Goal: Information Seeking & Learning: Stay updated

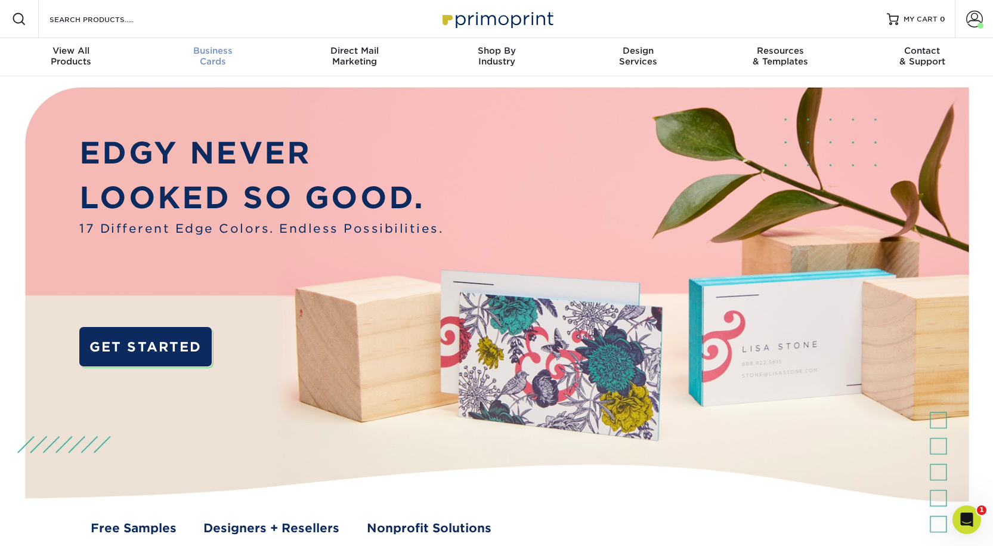
drag, startPoint x: 219, startPoint y: 59, endPoint x: 222, endPoint y: 72, distance: 12.9
click at [218, 56] on span "Business" at bounding box center [213, 50] width 142 height 11
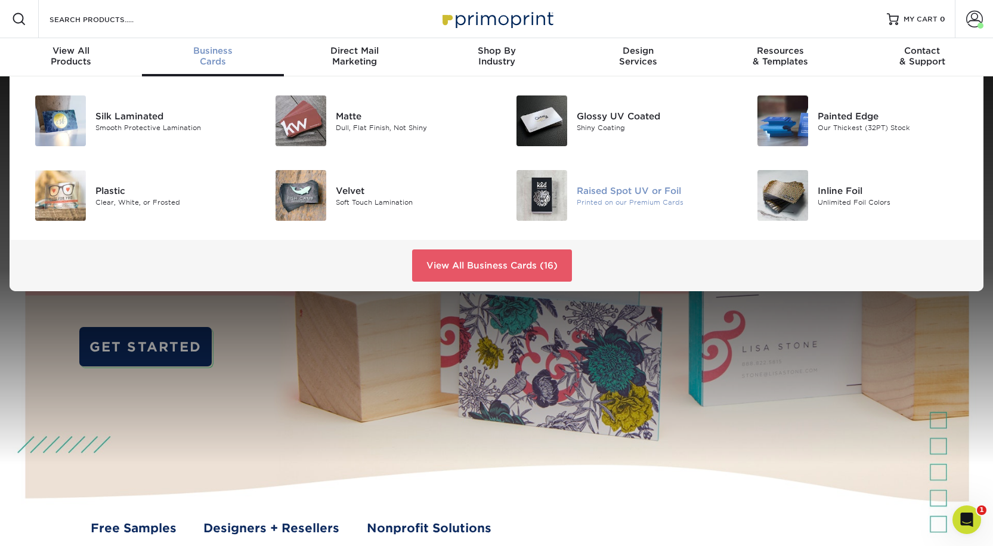
click at [660, 197] on div "Raised Spot UV or Foil" at bounding box center [653, 190] width 152 height 13
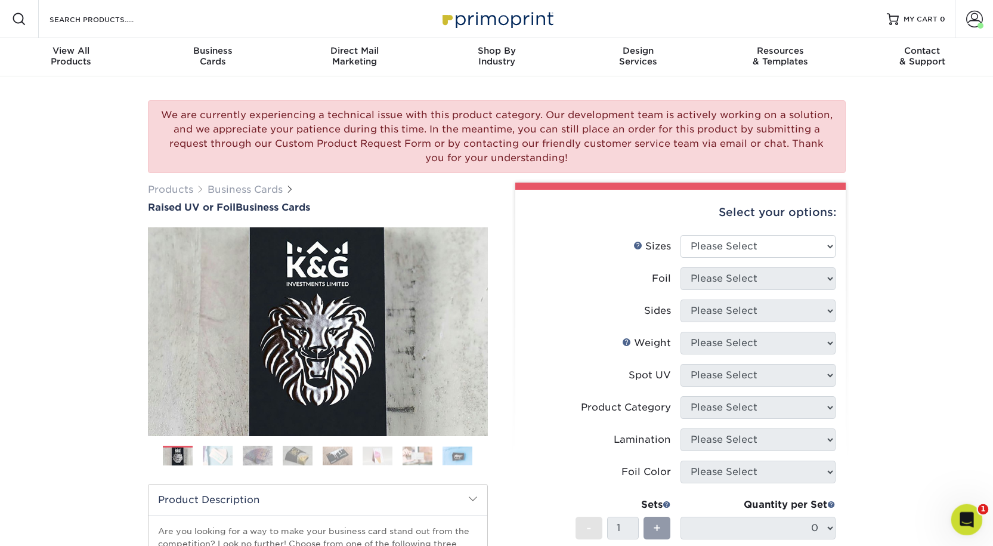
click at [966, 524] on icon "Open Intercom Messenger" at bounding box center [966, 518] width 20 height 20
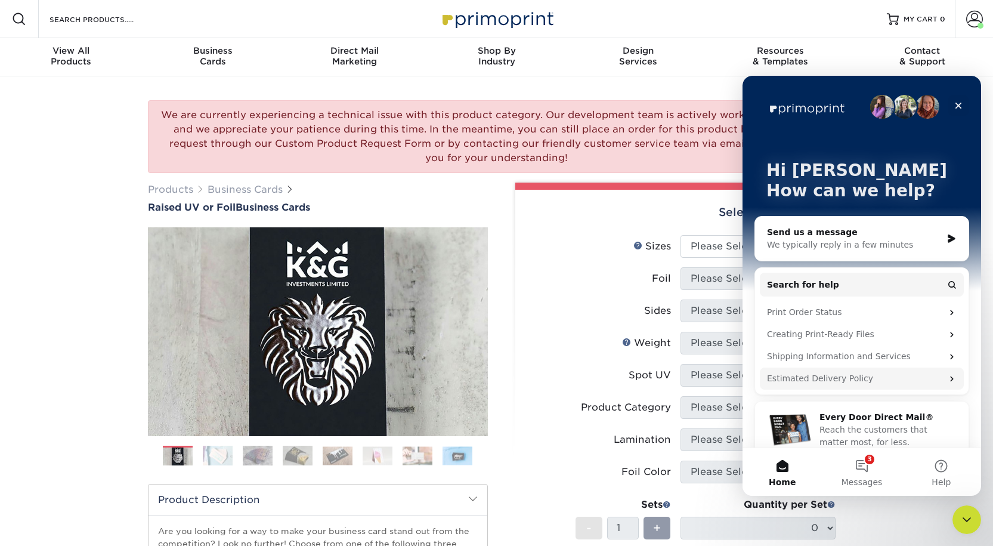
scroll to position [16, 0]
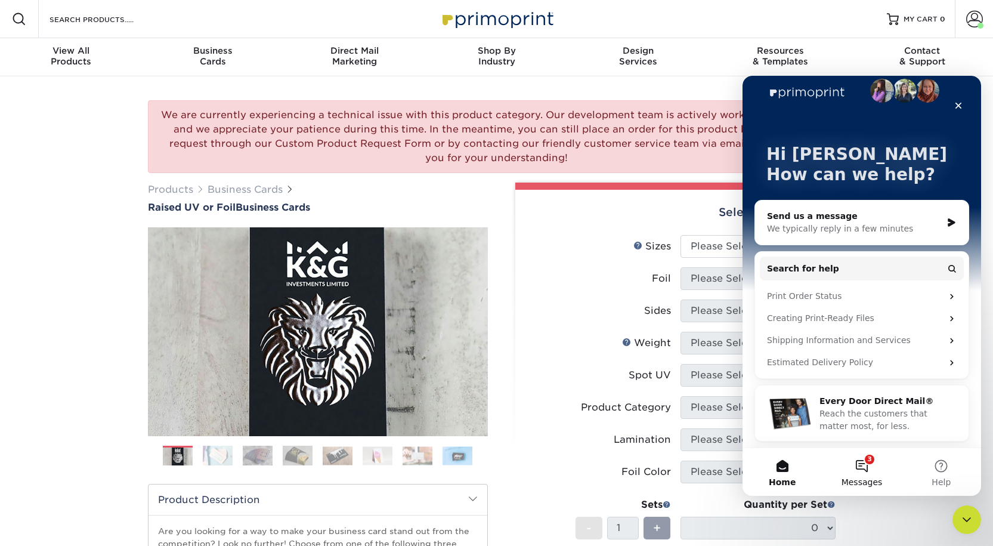
click at [865, 470] on button "3 Messages" at bounding box center [861, 472] width 79 height 48
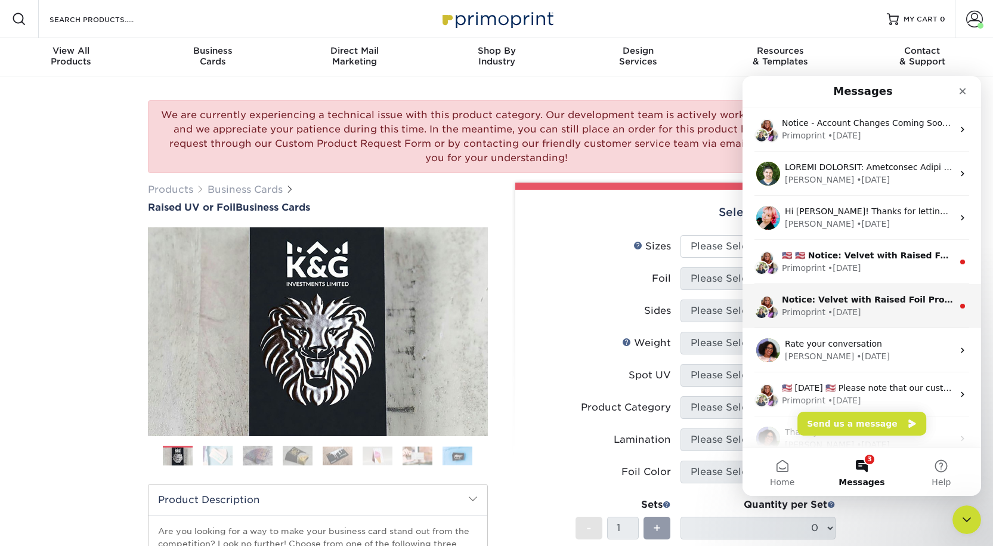
click at [924, 311] on div "Primoprint • [DATE]" at bounding box center [867, 312] width 171 height 13
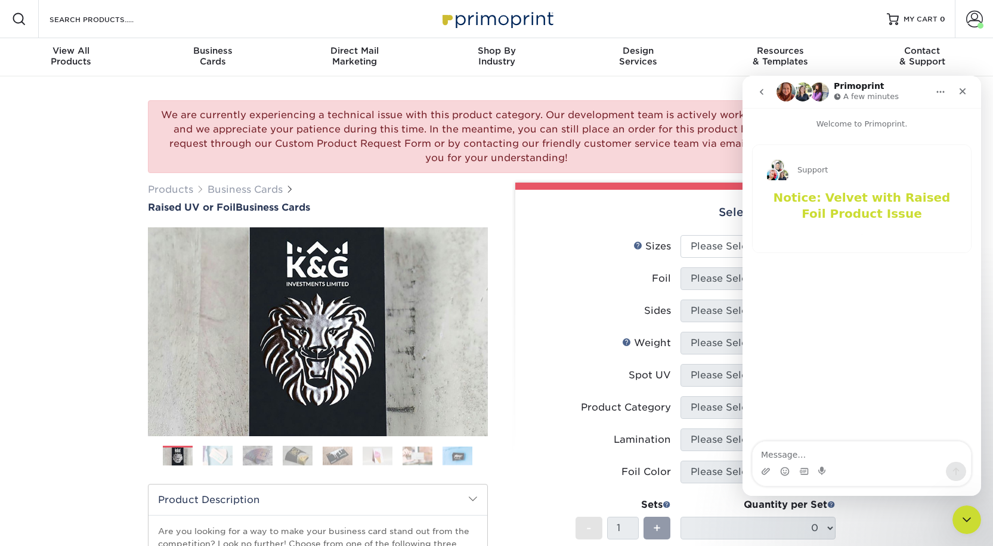
click at [761, 92] on icon "go back" at bounding box center [762, 92] width 4 height 6
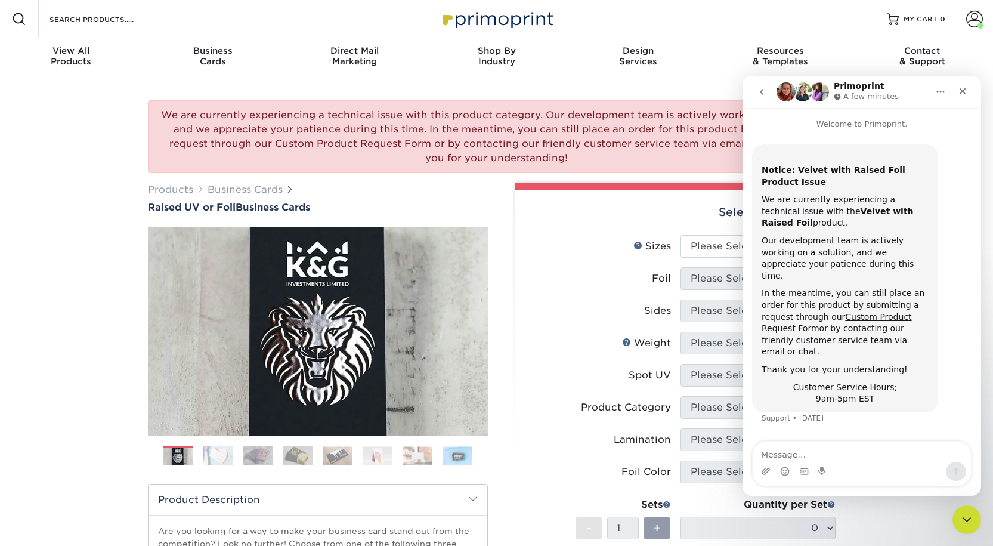
click at [763, 91] on icon "go back" at bounding box center [762, 92] width 10 height 10
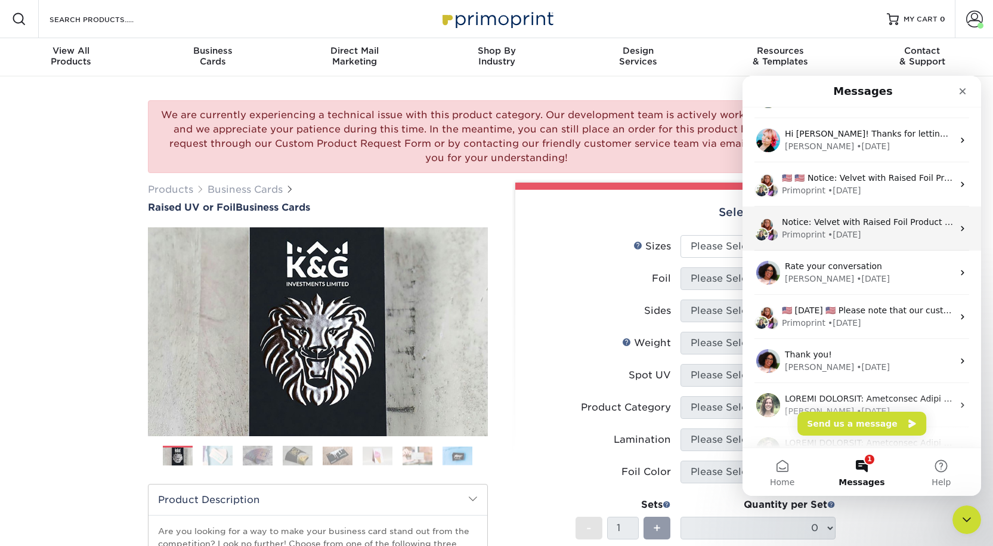
scroll to position [0, 0]
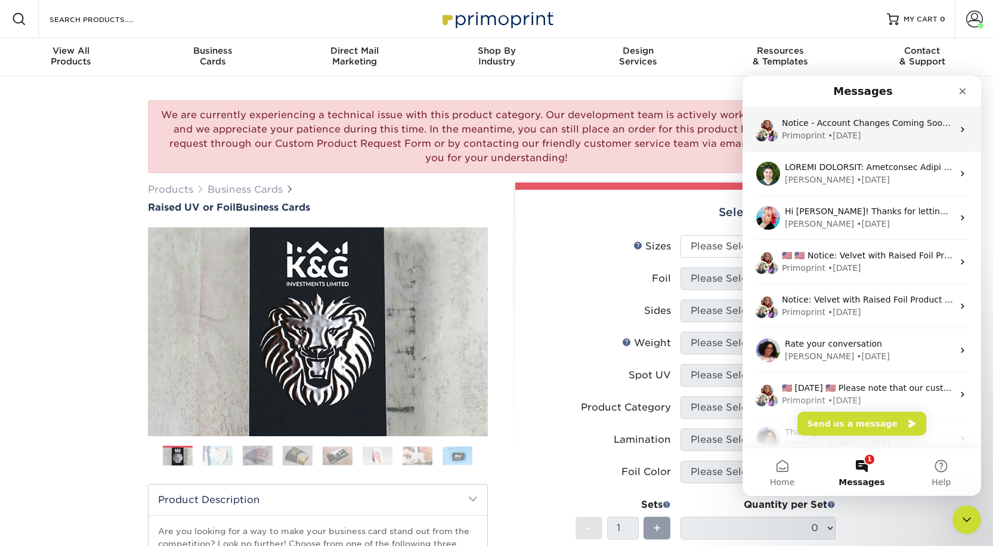
click at [888, 135] on div "Primoprint • [DATE]" at bounding box center [867, 135] width 171 height 13
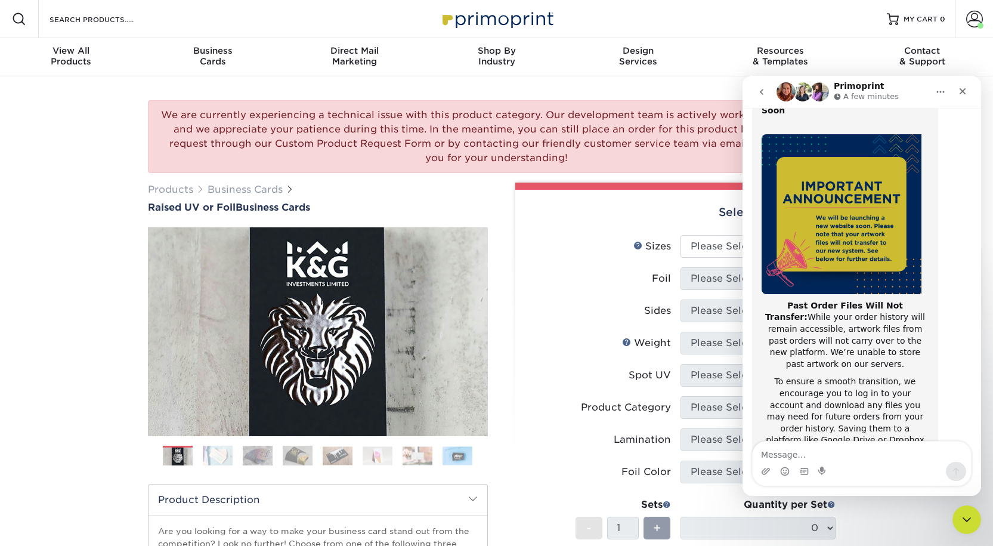
scroll to position [189, 0]
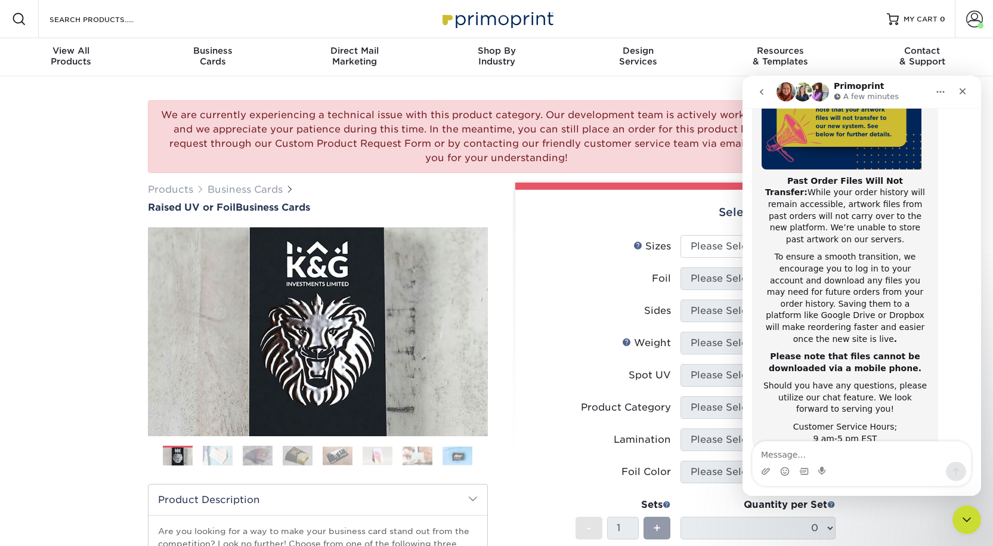
click at [763, 93] on icon "go back" at bounding box center [762, 92] width 4 height 6
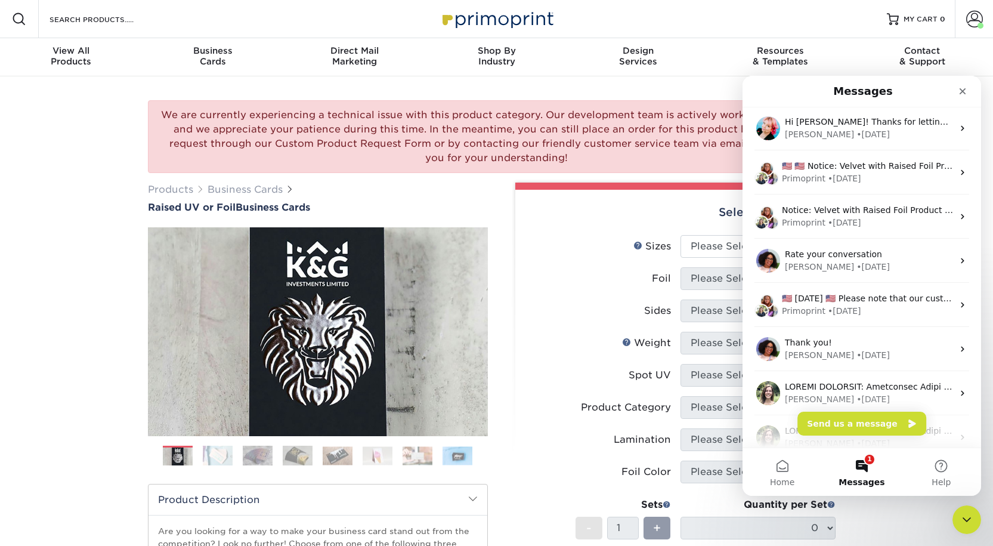
scroll to position [0, 0]
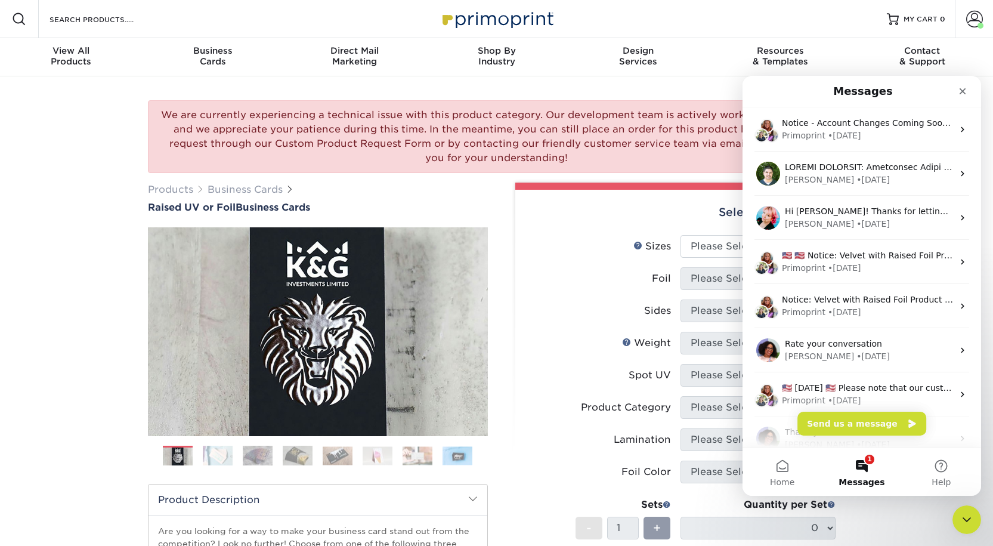
click at [869, 463] on button "1 Messages" at bounding box center [861, 472] width 79 height 48
click at [868, 464] on button "1 Messages" at bounding box center [861, 472] width 79 height 48
click at [964, 87] on icon "Close" at bounding box center [963, 92] width 10 height 10
